Goal: Book appointment/travel/reservation

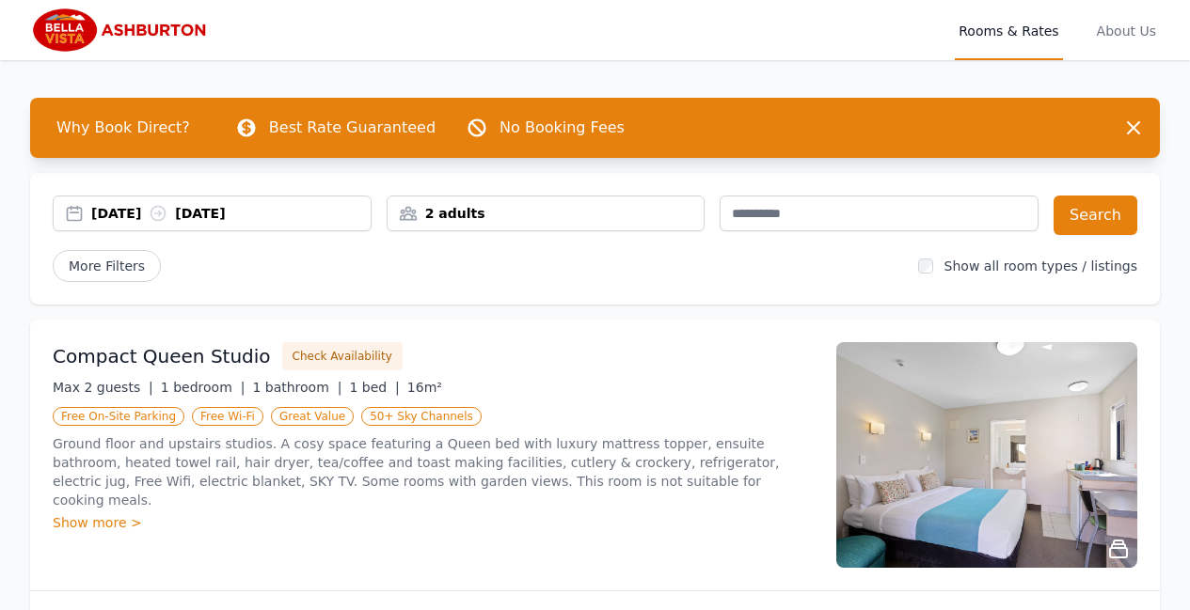
click at [285, 208] on div "[DATE] [DATE]" at bounding box center [230, 213] width 279 height 19
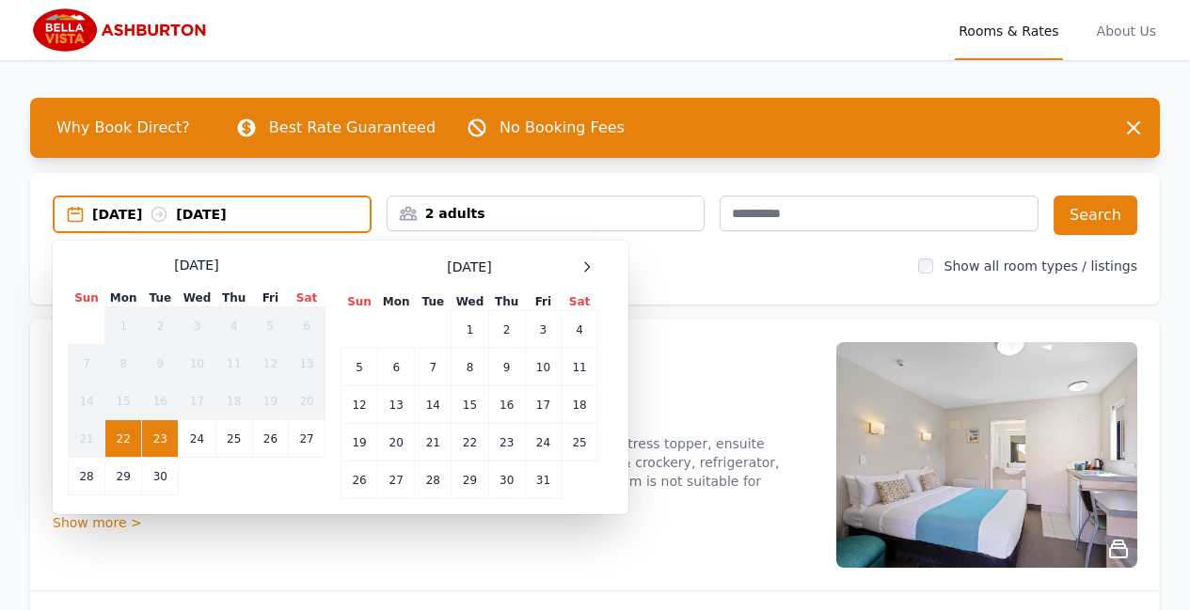
click at [112, 218] on div "[DATE] [DATE]" at bounding box center [230, 214] width 277 height 19
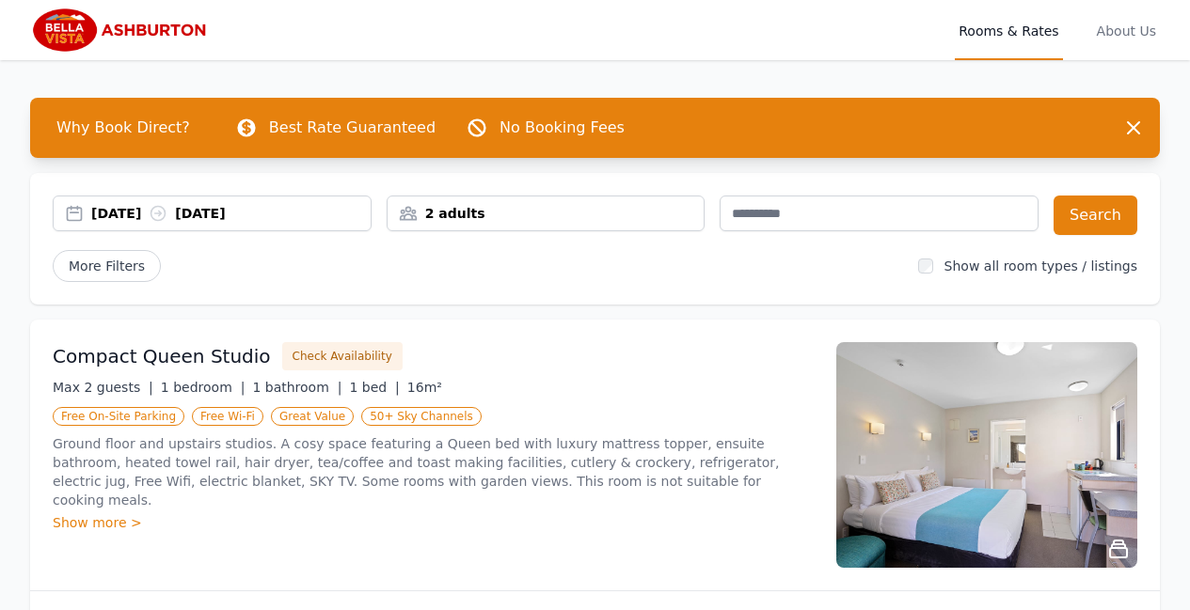
click at [115, 218] on div "[DATE] [DATE]" at bounding box center [230, 213] width 279 height 19
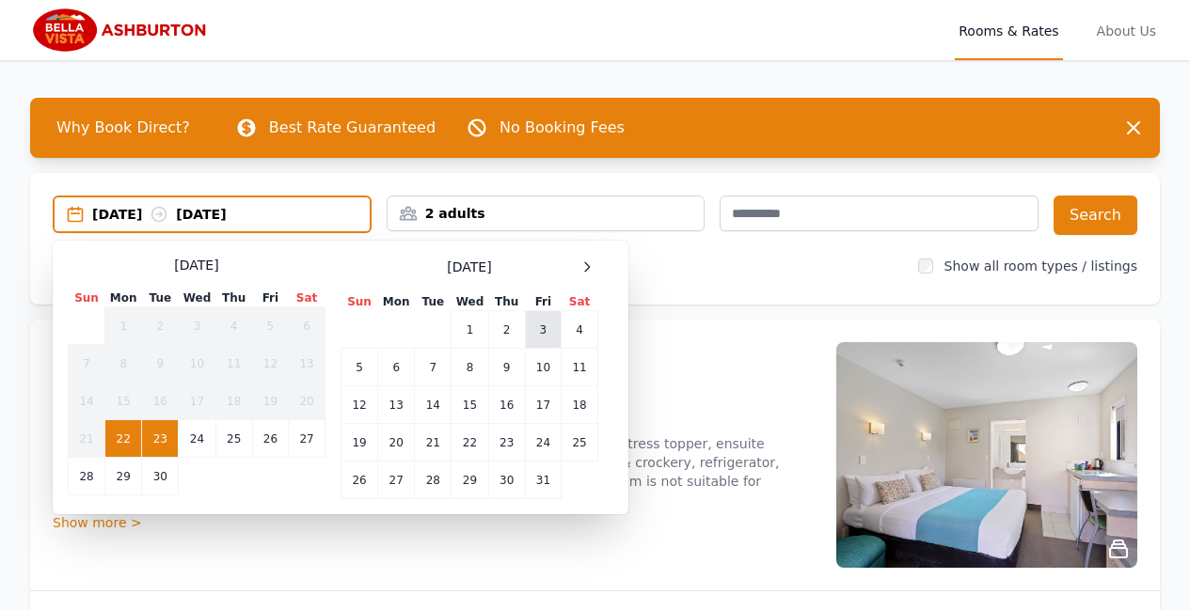
click at [546, 329] on td "3" at bounding box center [543, 330] width 36 height 38
click at [579, 332] on td "4" at bounding box center [580, 330] width 37 height 38
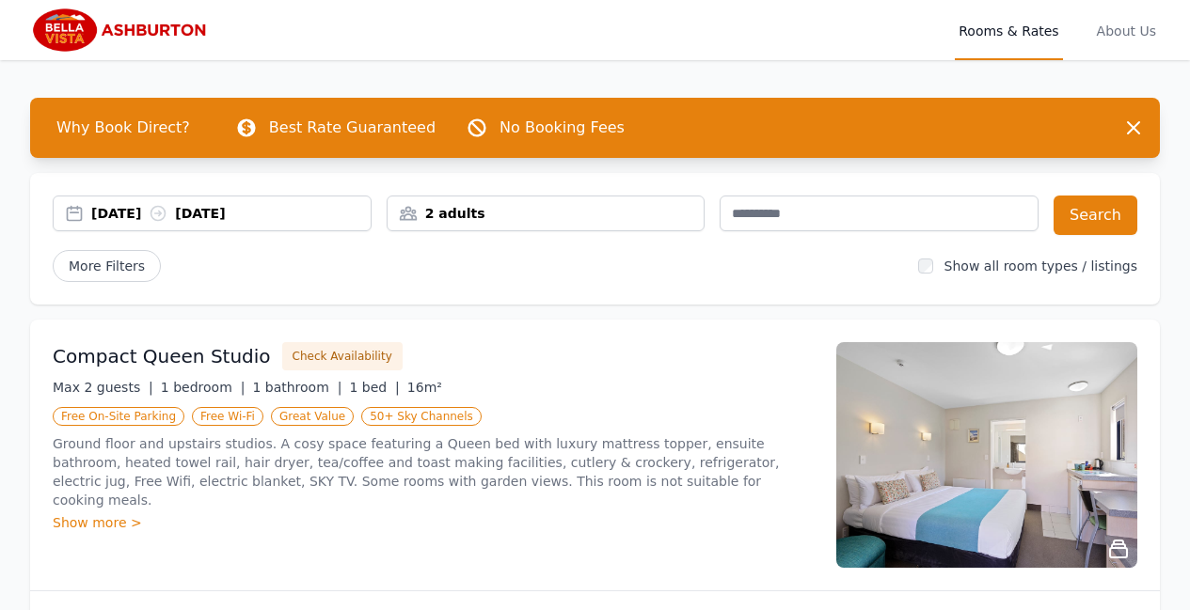
click at [483, 212] on div "2 adults" at bounding box center [546, 213] width 317 height 19
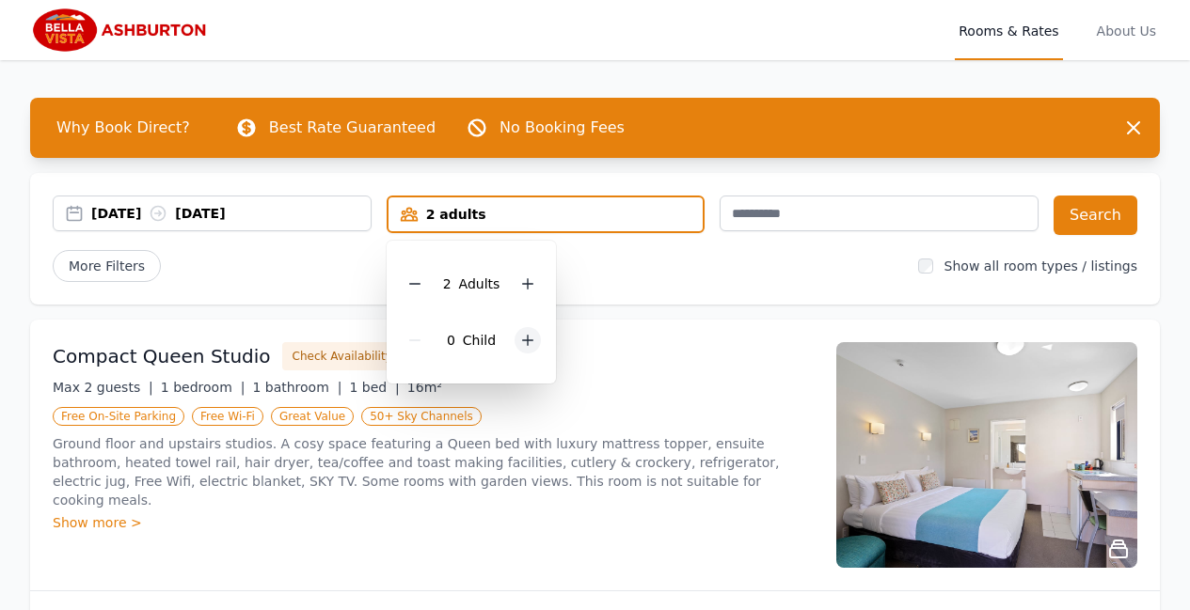
click at [530, 340] on icon at bounding box center [528, 341] width 10 height 10
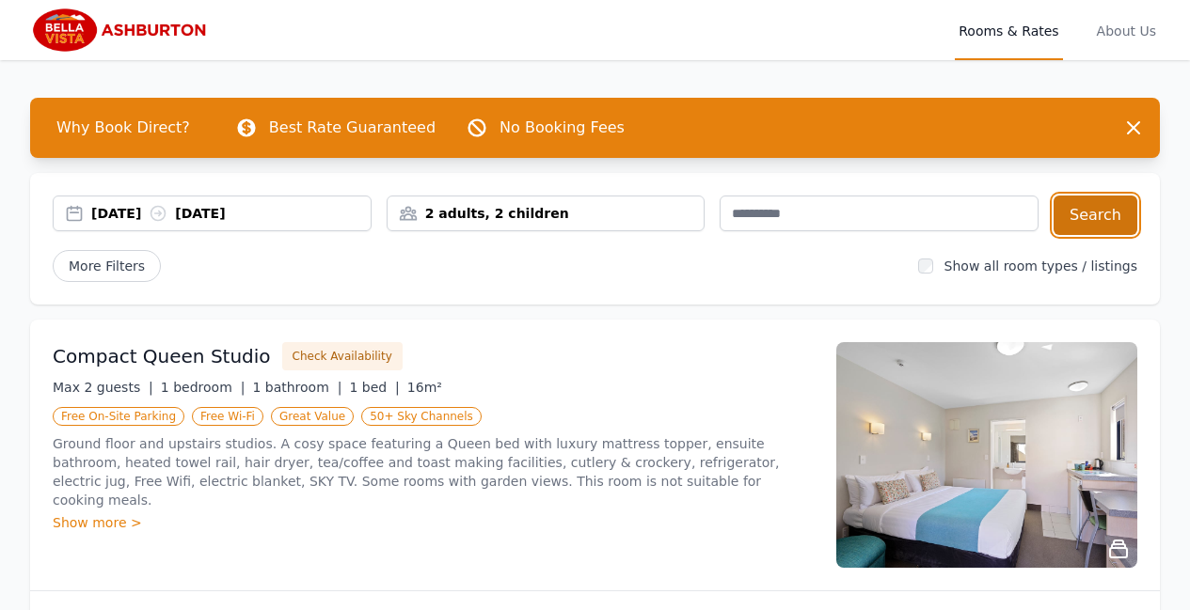
click at [1097, 217] on button "Search" at bounding box center [1095, 216] width 84 height 40
